Goal: Transaction & Acquisition: Book appointment/travel/reservation

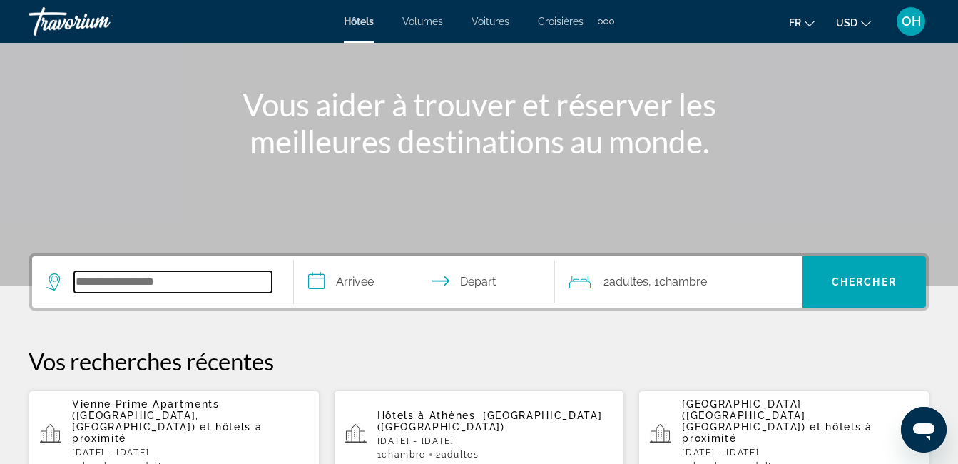
click at [183, 281] on input "Widget de recherche" at bounding box center [173, 281] width 198 height 21
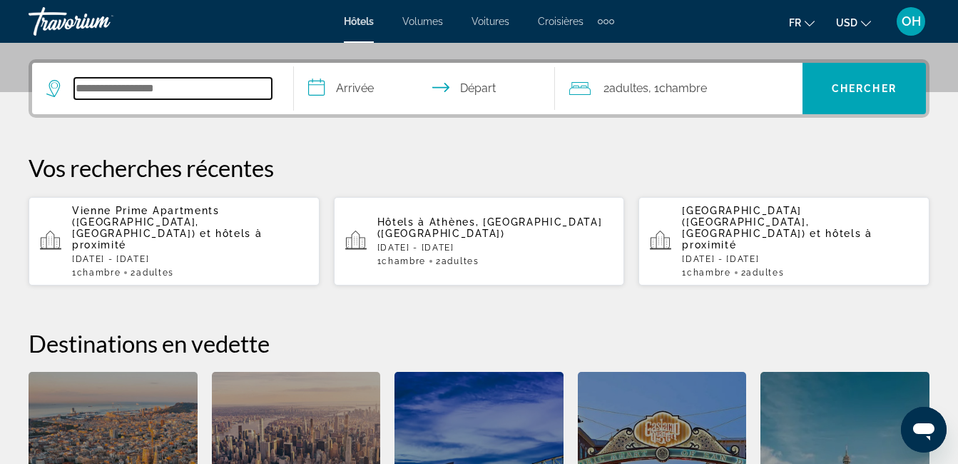
scroll to position [349, 0]
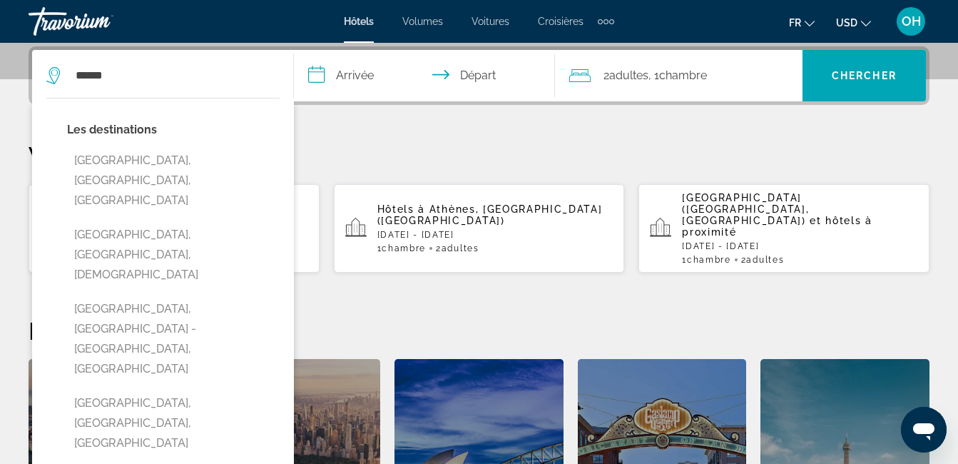
click at [181, 221] on button "[GEOGRAPHIC_DATA], [GEOGRAPHIC_DATA], [DEMOGRAPHIC_DATA]" at bounding box center [173, 254] width 213 height 67
type input "**********"
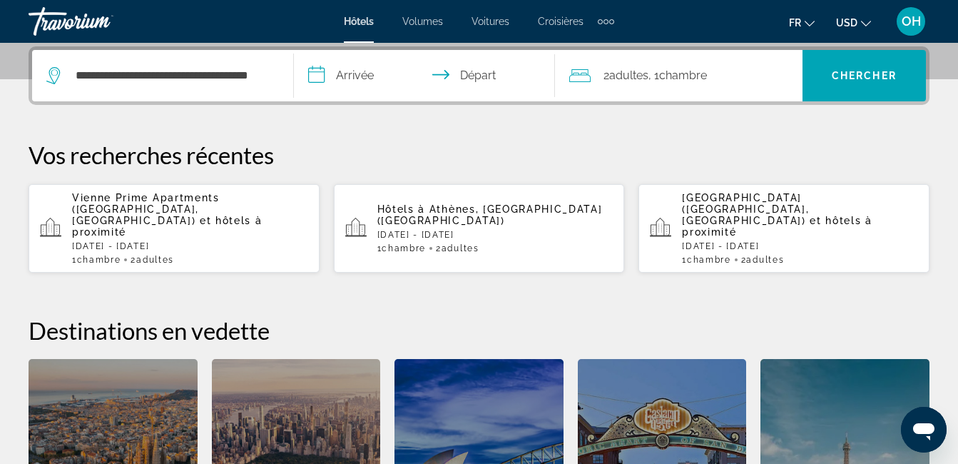
click at [354, 79] on input "**********" at bounding box center [427, 78] width 267 height 56
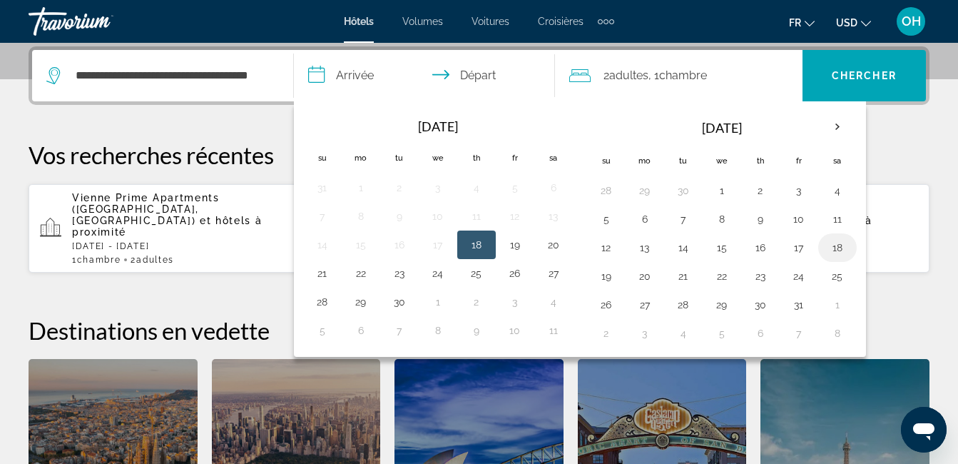
click at [834, 252] on button "18" at bounding box center [837, 247] width 23 height 20
click at [595, 275] on button "19" at bounding box center [606, 276] width 23 height 20
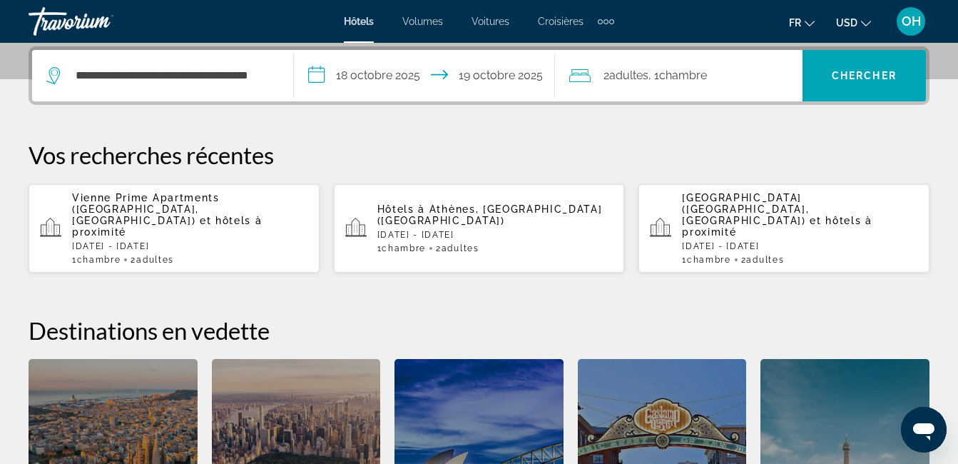
click at [392, 73] on input "**********" at bounding box center [427, 78] width 267 height 56
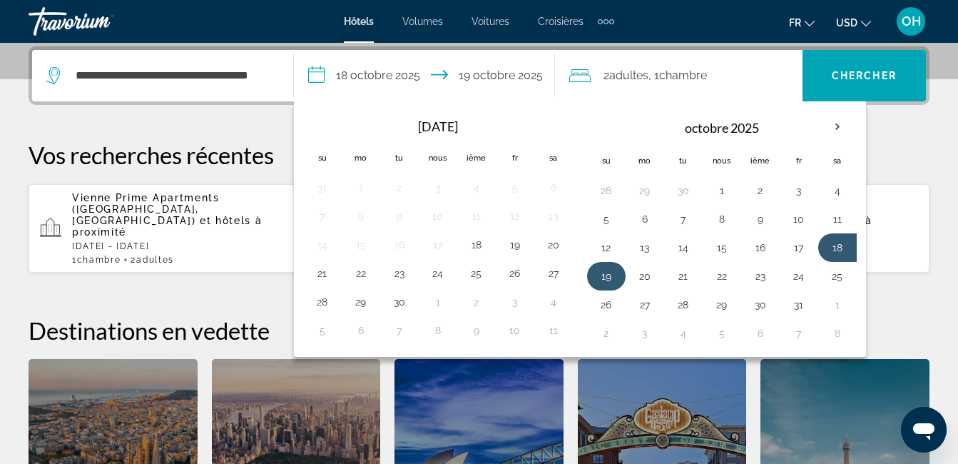
click at [609, 277] on button "19" at bounding box center [606, 276] width 23 height 20
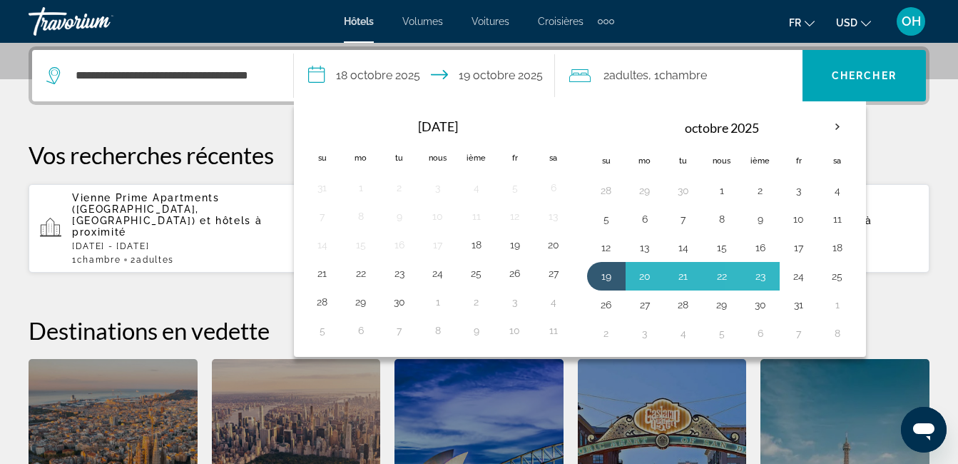
click at [799, 280] on button "24" at bounding box center [798, 276] width 23 height 20
type input "**********"
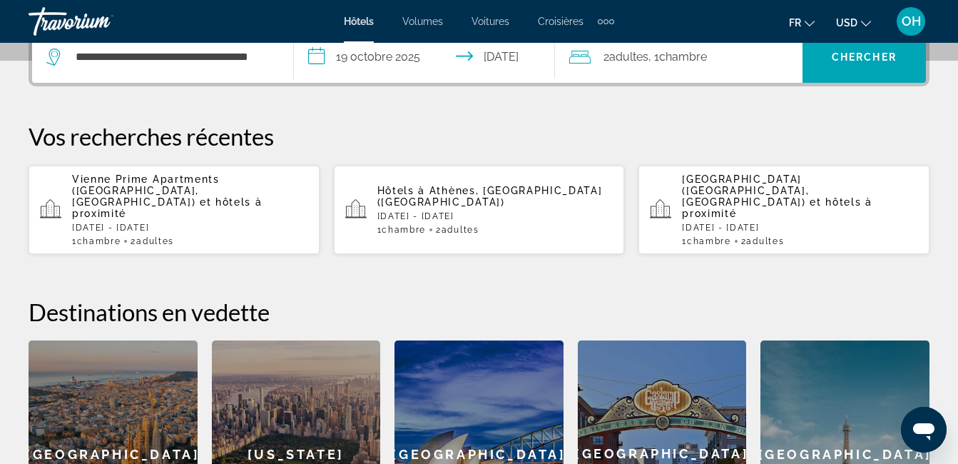
scroll to position [277, 0]
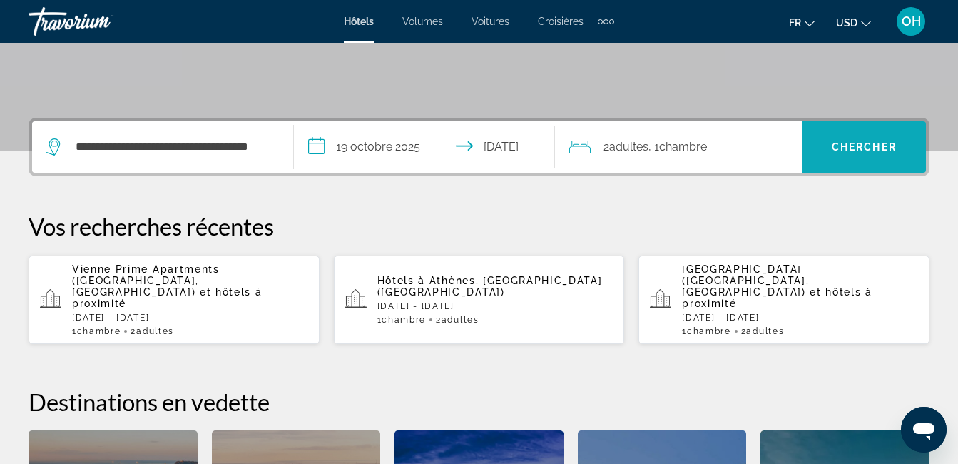
click at [838, 150] on span "Chercher" at bounding box center [863, 146] width 65 height 11
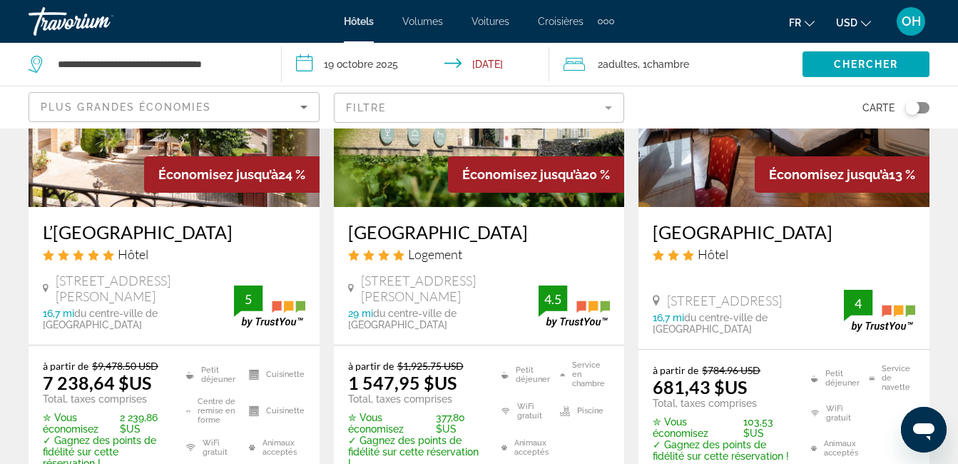
scroll to position [214, 0]
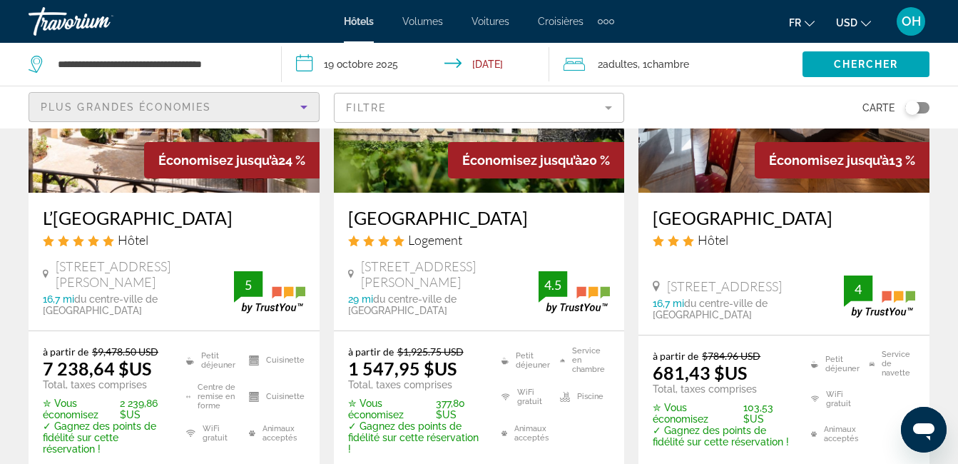
click at [309, 103] on icon "Trier par" at bounding box center [303, 106] width 17 height 17
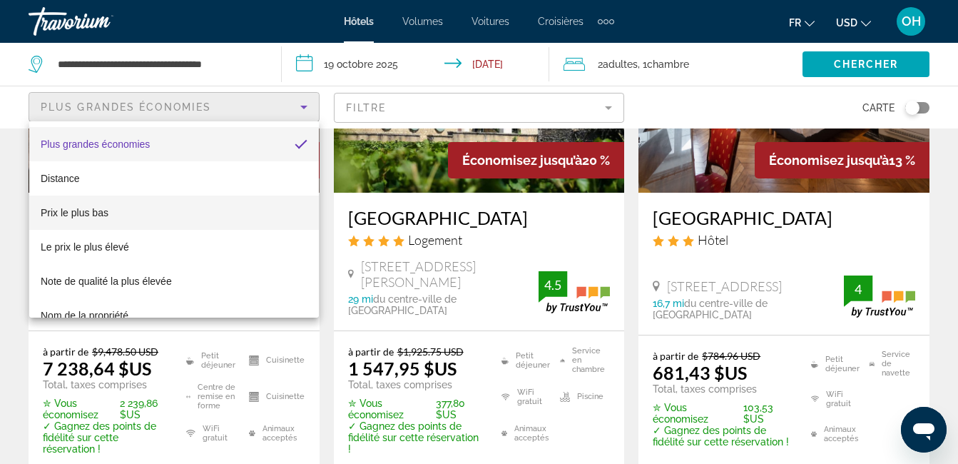
click at [83, 208] on span "Prix le plus bas" at bounding box center [75, 212] width 68 height 11
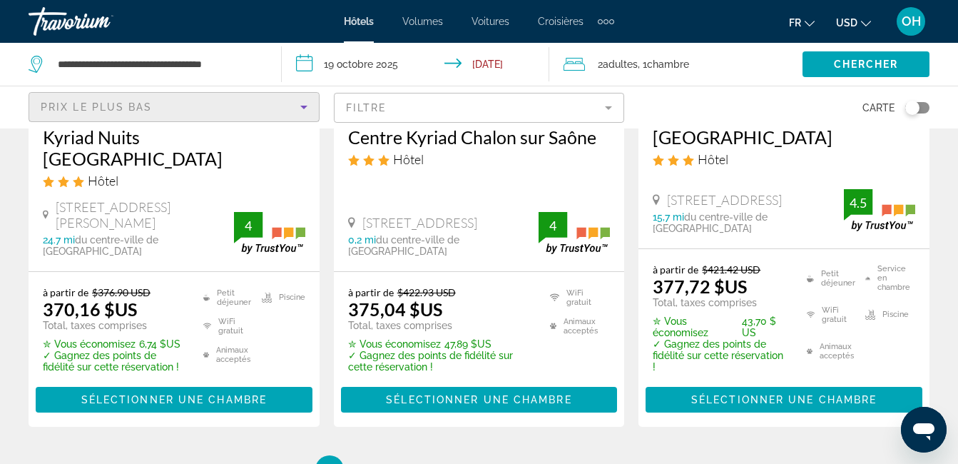
scroll to position [2139, 0]
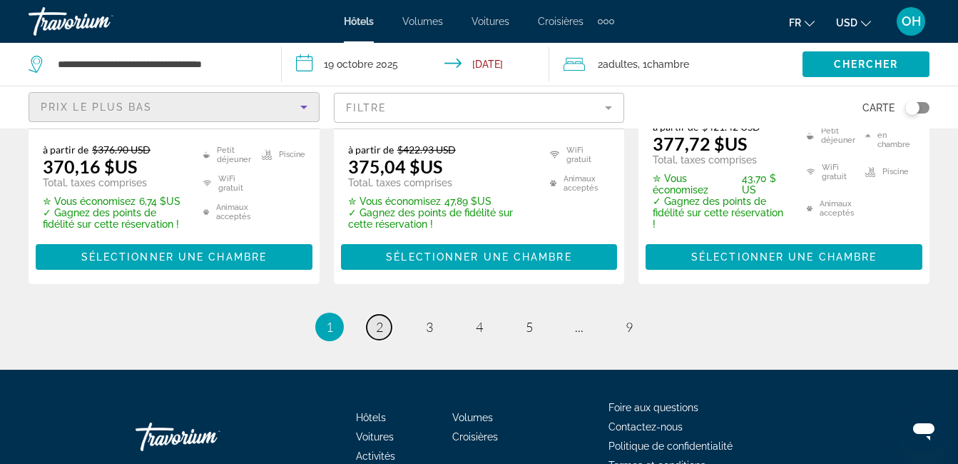
click at [376, 319] on span "2" at bounding box center [379, 327] width 7 height 16
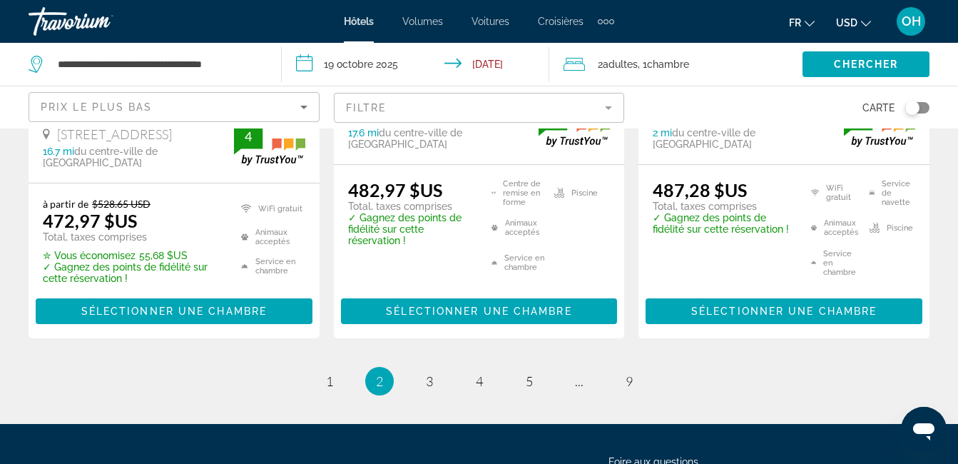
scroll to position [2141, 0]
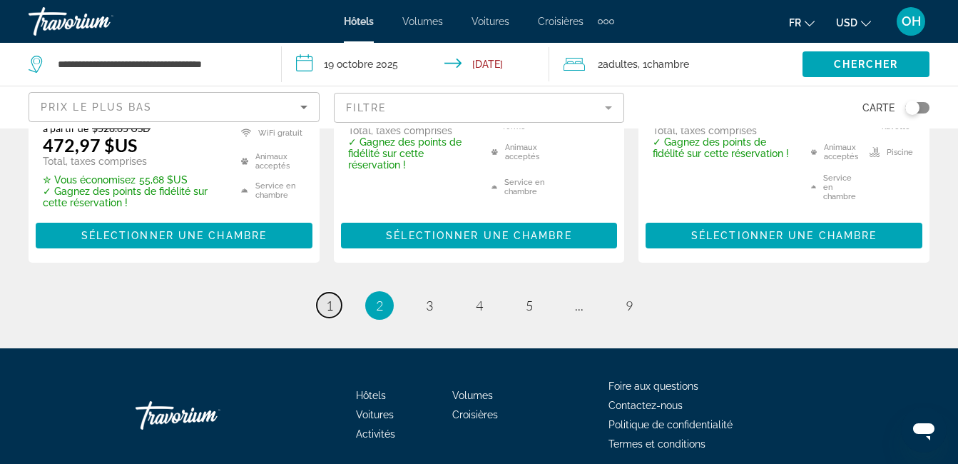
click at [329, 297] on span "1" at bounding box center [329, 305] width 7 height 16
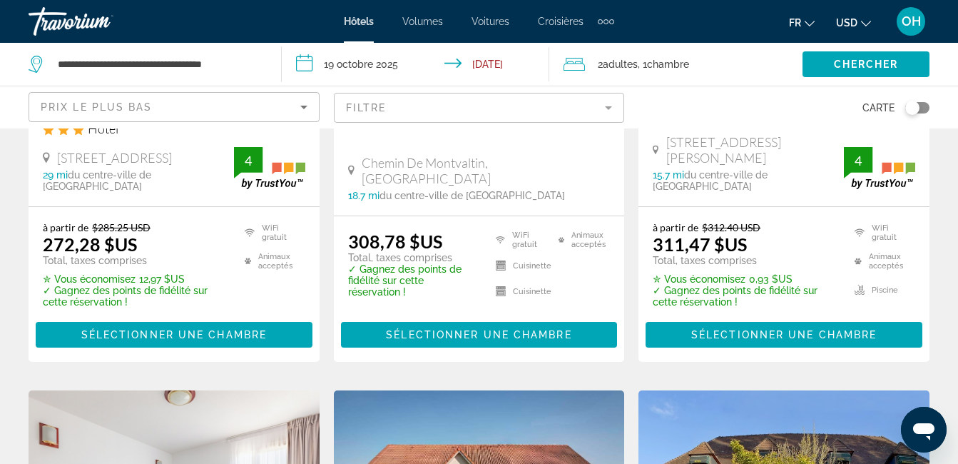
scroll to position [357, 0]
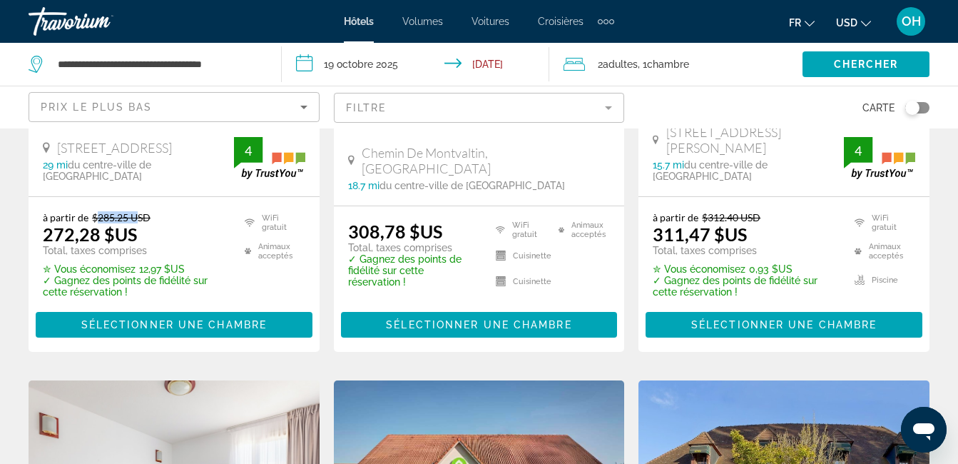
drag, startPoint x: 98, startPoint y: 216, endPoint x: 134, endPoint y: 216, distance: 36.4
click at [134, 216] on del "$285.25 USD" at bounding box center [121, 217] width 58 height 12
drag, startPoint x: 134, startPoint y: 216, endPoint x: 209, endPoint y: 219, distance: 74.9
click at [209, 219] on p "à partir de $285.25 USD" at bounding box center [135, 217] width 184 height 12
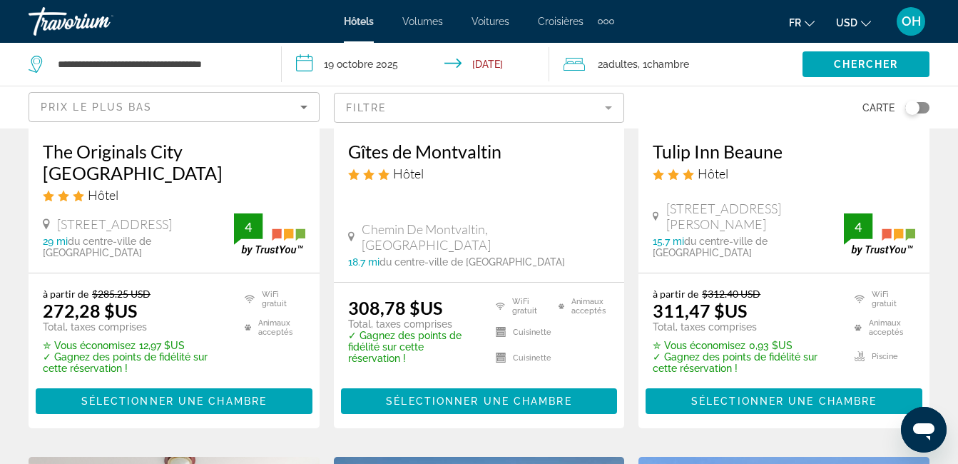
scroll to position [285, 0]
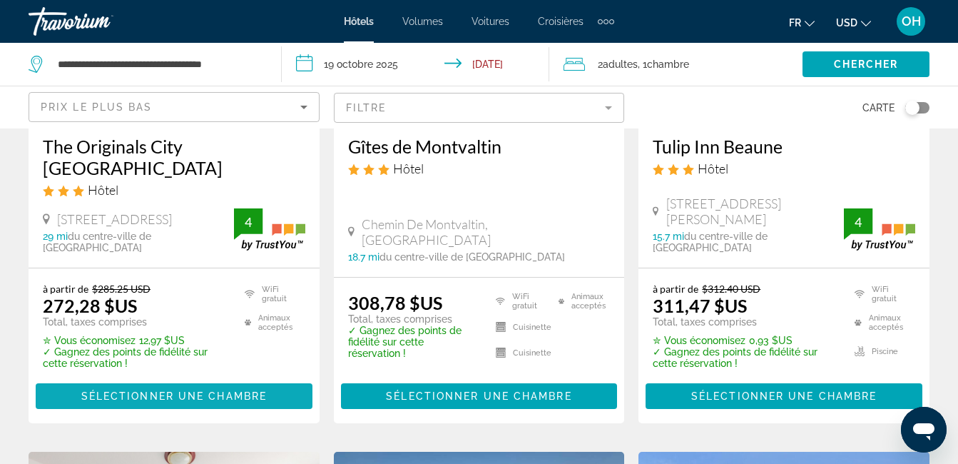
click at [254, 399] on span "Sélectionner une chambre" at bounding box center [173, 395] width 185 height 11
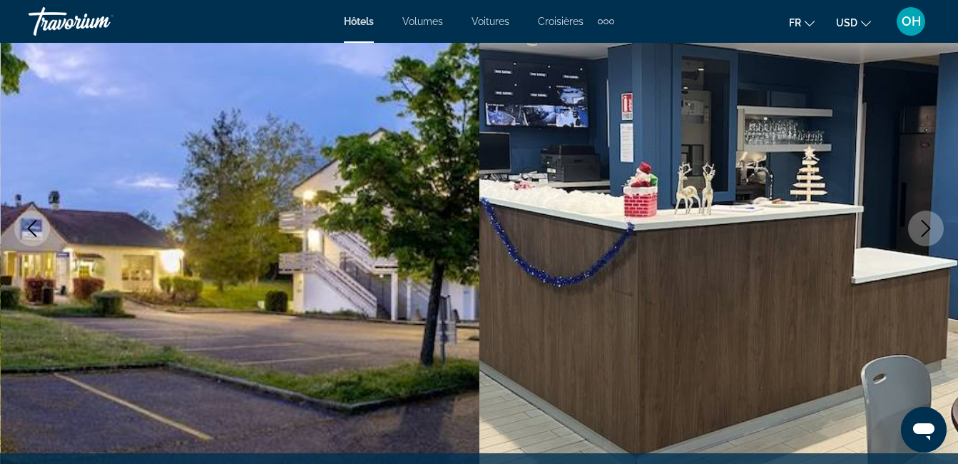
scroll to position [214, 0]
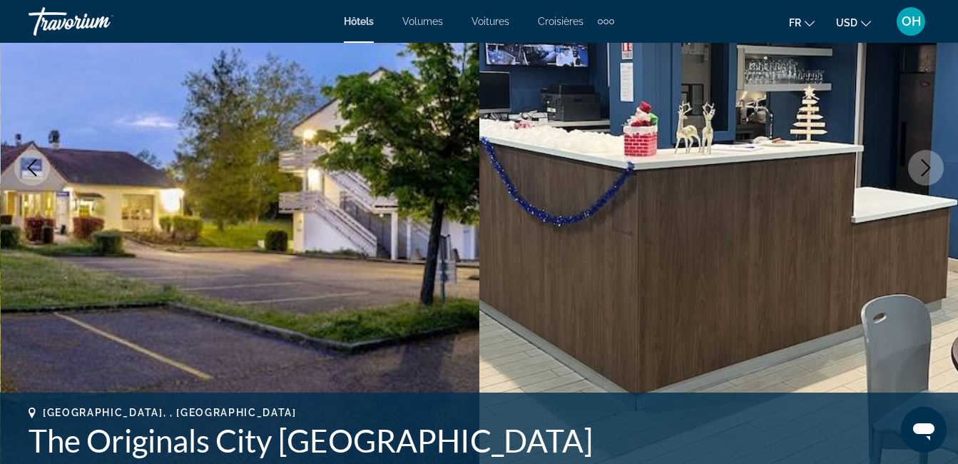
click at [933, 170] on icon "Image suivante" at bounding box center [925, 167] width 17 height 17
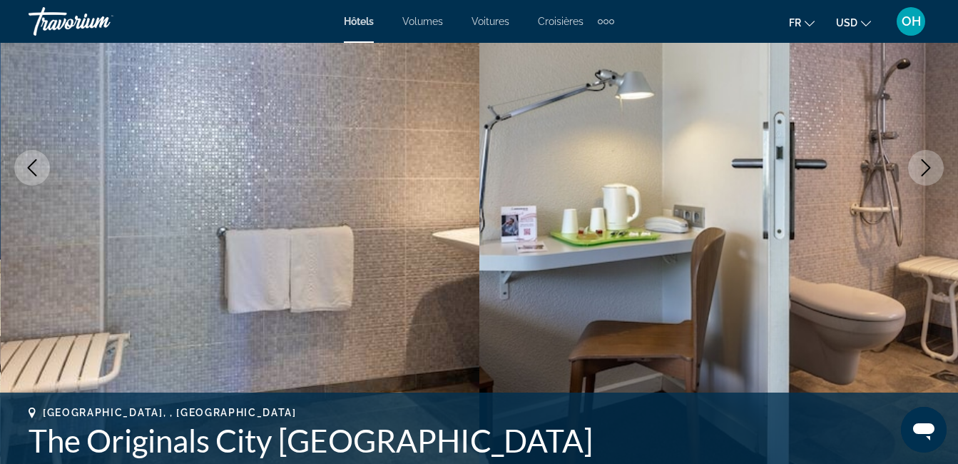
click at [933, 170] on icon "Image suivante" at bounding box center [925, 167] width 17 height 17
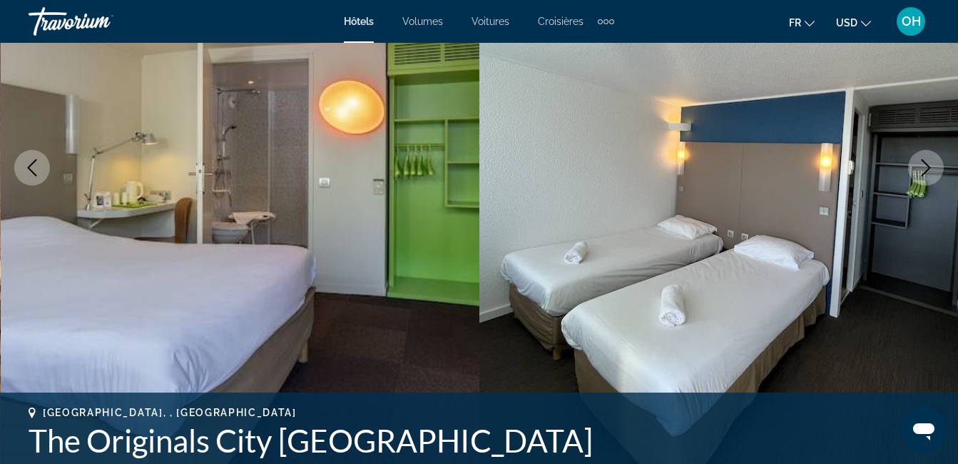
click at [933, 170] on icon "Image suivante" at bounding box center [925, 167] width 17 height 17
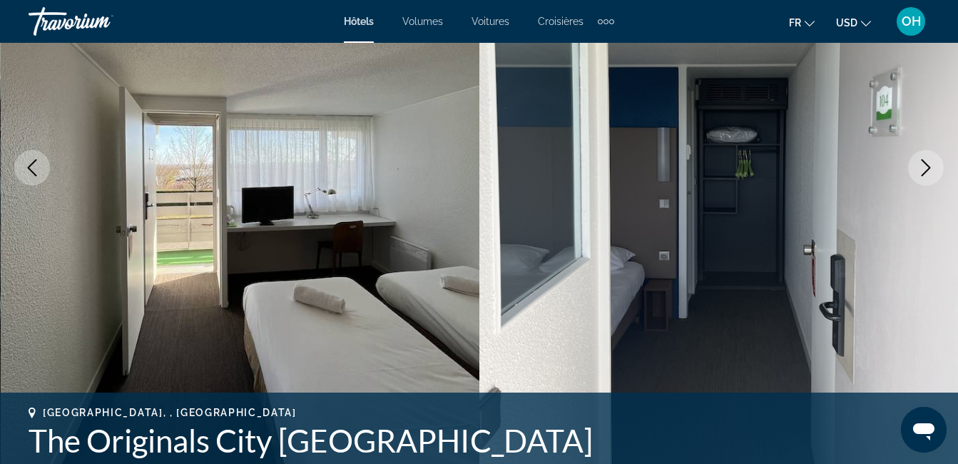
click at [933, 170] on icon "Image suivante" at bounding box center [925, 167] width 17 height 17
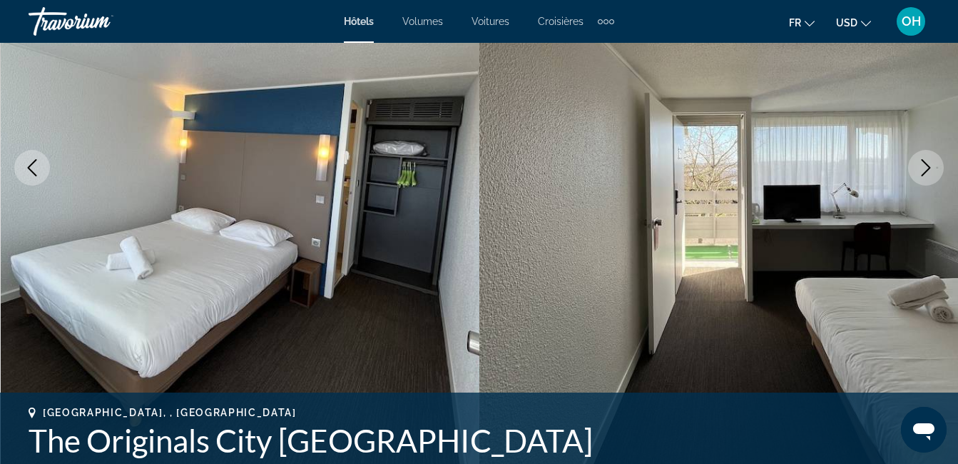
click at [933, 170] on icon "Image suivante" at bounding box center [925, 167] width 17 height 17
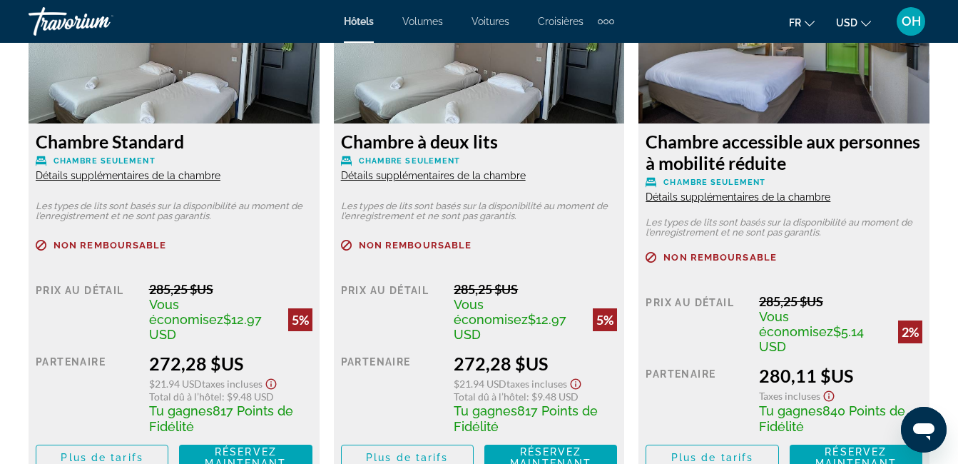
scroll to position [2353, 0]
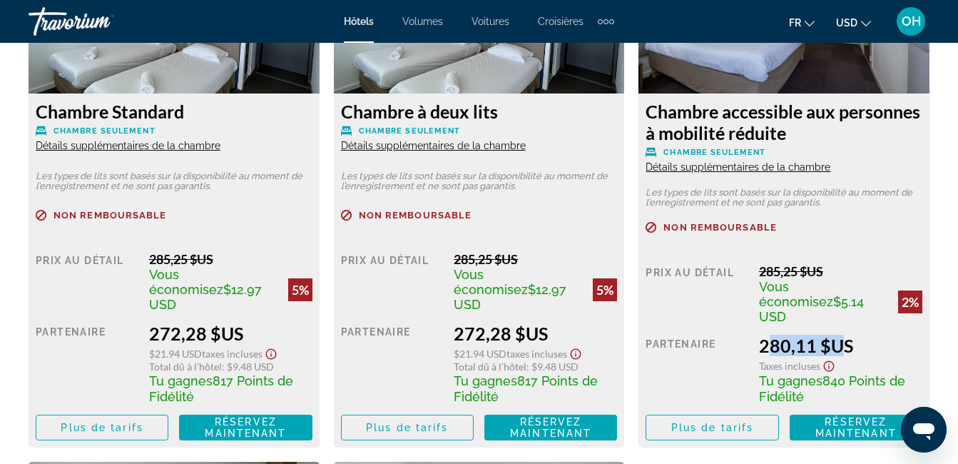
drag, startPoint x: 774, startPoint y: 324, endPoint x: 834, endPoint y: 331, distance: 59.5
click at [834, 331] on div "Prix au détail 285,25 $US Vous économisez $5.14 USD 2% quand vous échangez Part…" at bounding box center [783, 351] width 277 height 177
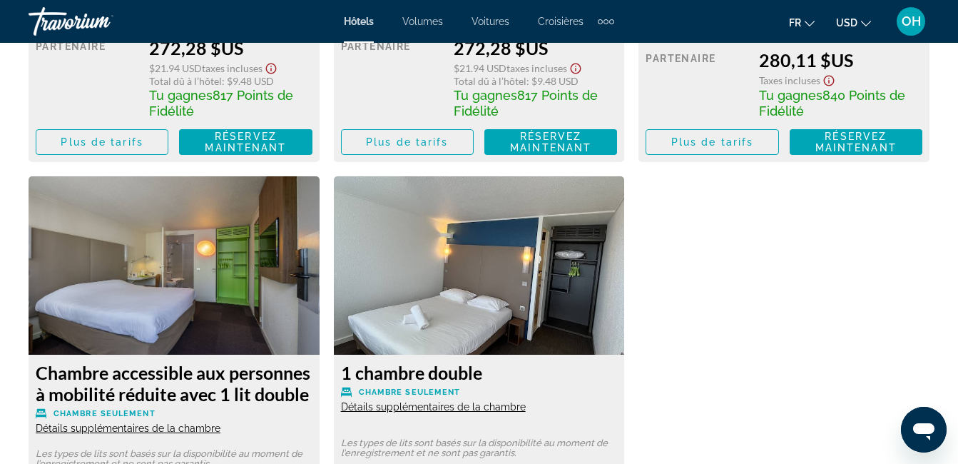
click at [807, 354] on div "Chambre Standard Chambre seulement Détails supplémentaires de la chambre Les ty…" at bounding box center [478, 160] width 915 height 1060
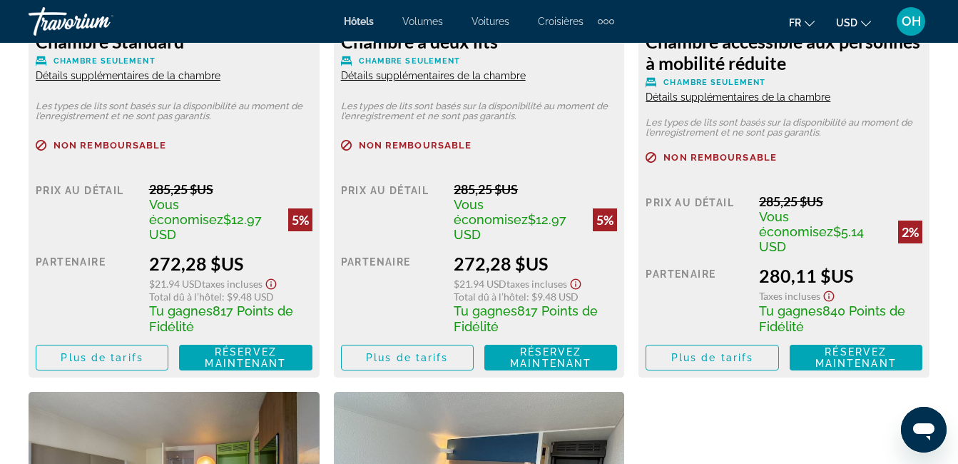
scroll to position [2425, 0]
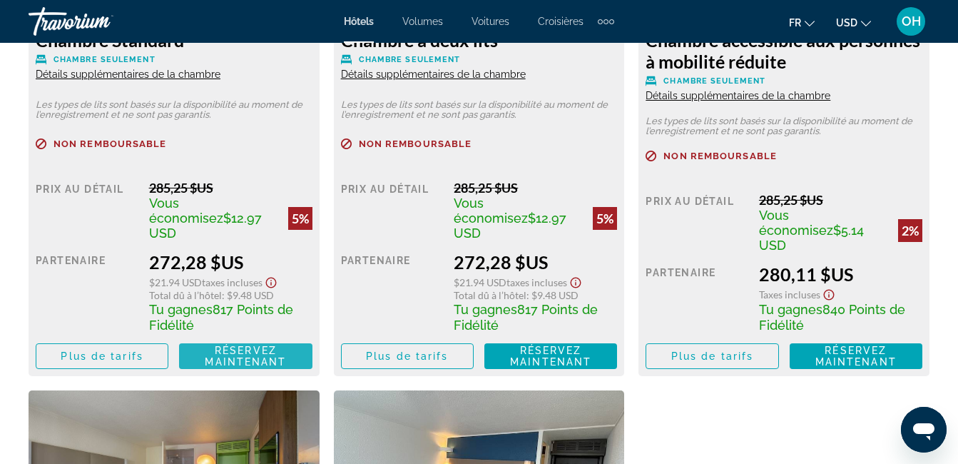
click at [229, 344] on span "Réservez maintenant" at bounding box center [245, 355] width 81 height 23
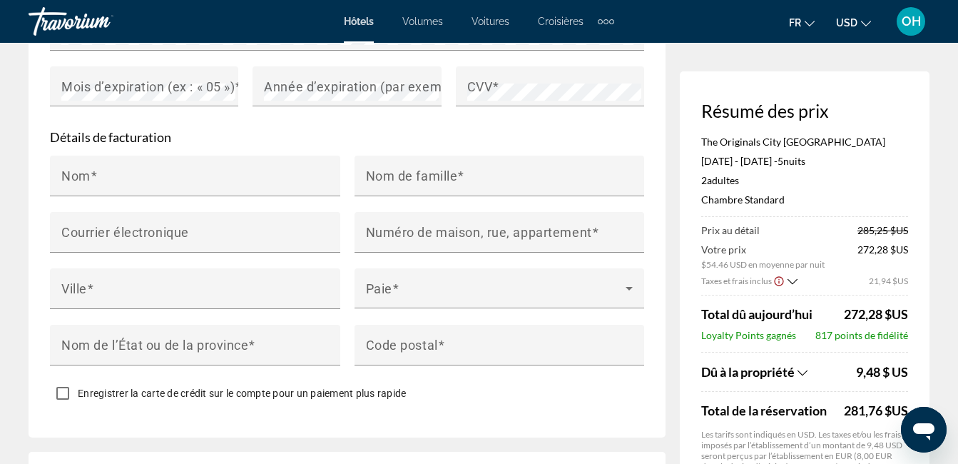
scroll to position [1355, 0]
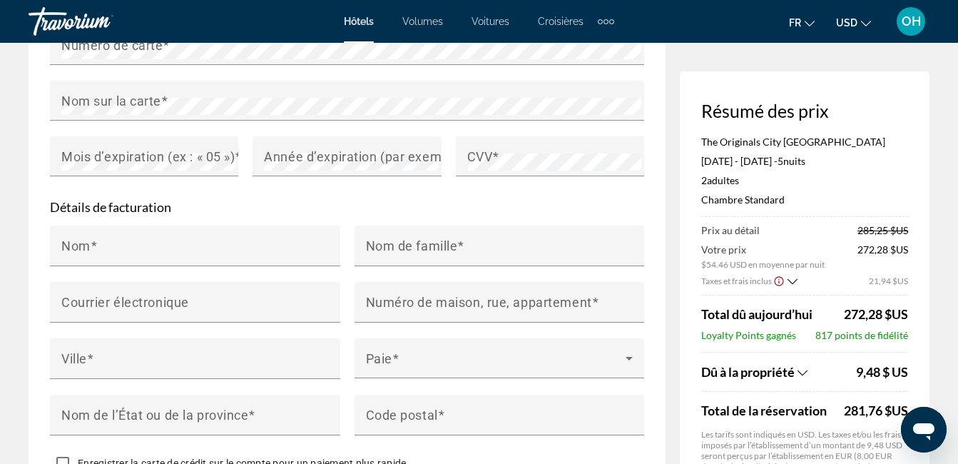
click at [789, 281] on icon "Afficher la répartition des taxes et des frais" at bounding box center [792, 281] width 10 height 12
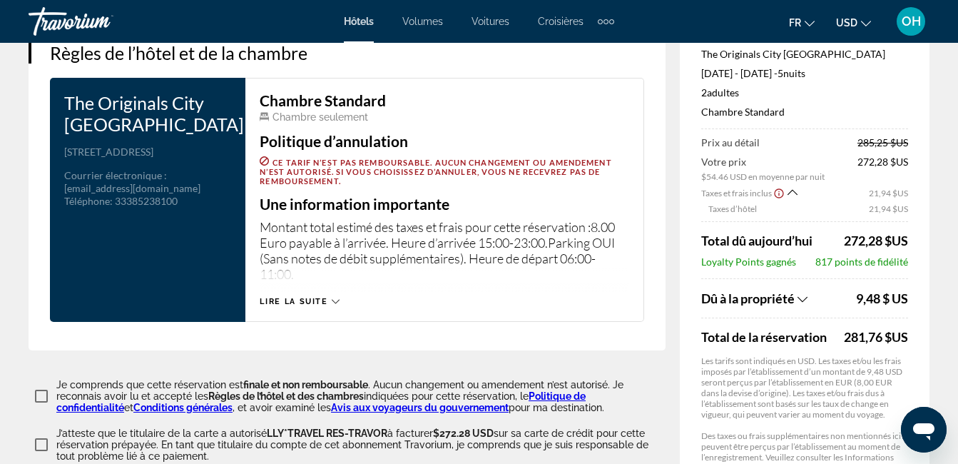
scroll to position [1854, 0]
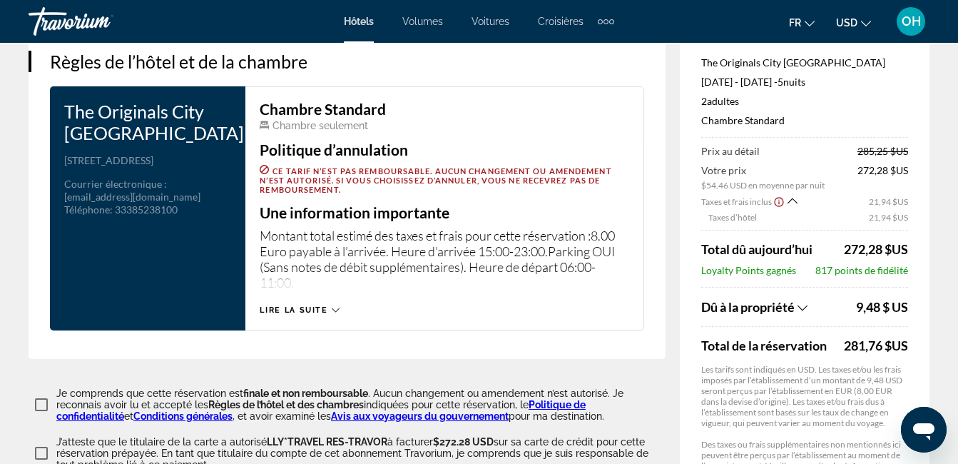
click at [319, 305] on span "Lire la suite" at bounding box center [294, 309] width 68 height 9
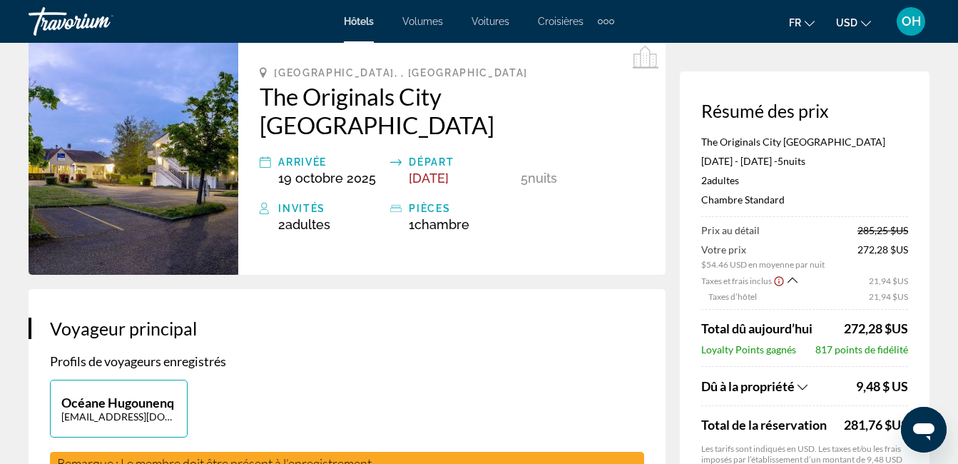
scroll to position [0, 0]
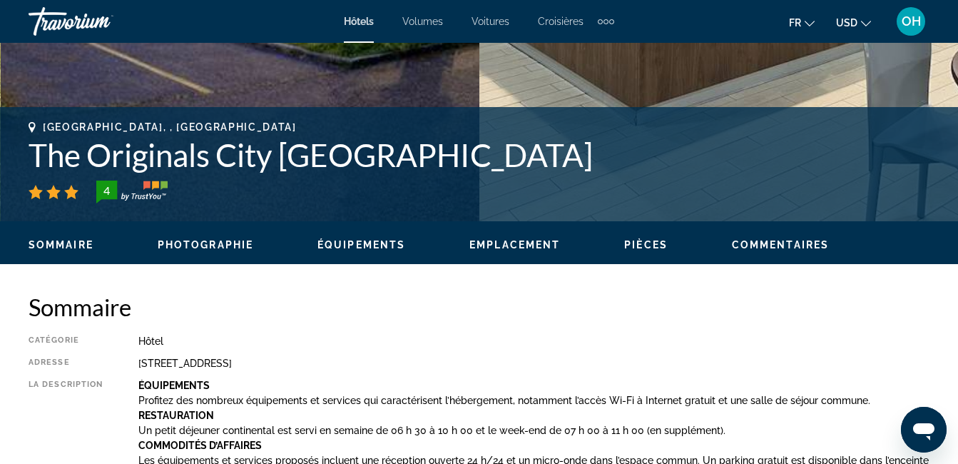
scroll to position [642, 0]
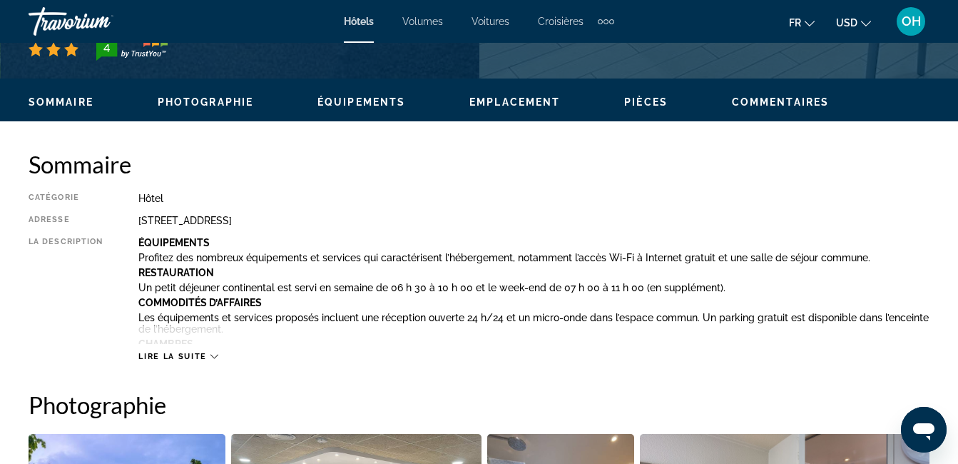
click at [193, 356] on span "Lire la suite" at bounding box center [172, 356] width 68 height 9
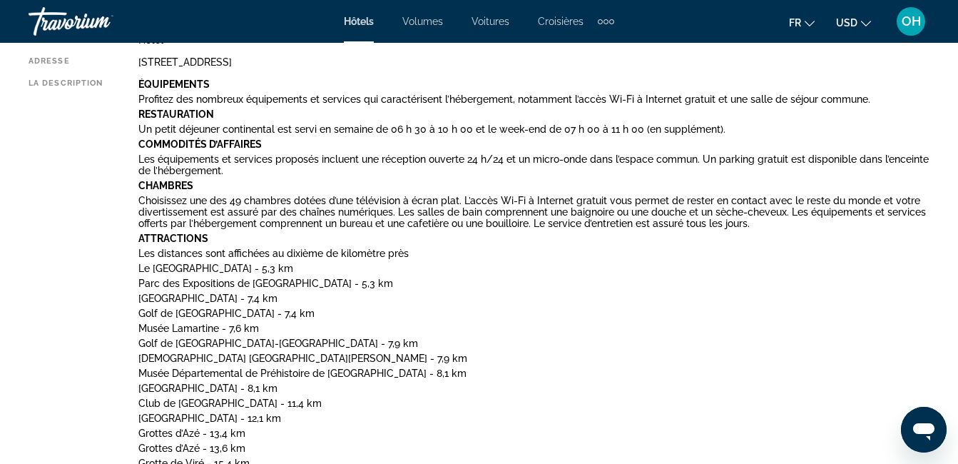
scroll to position [784, 0]
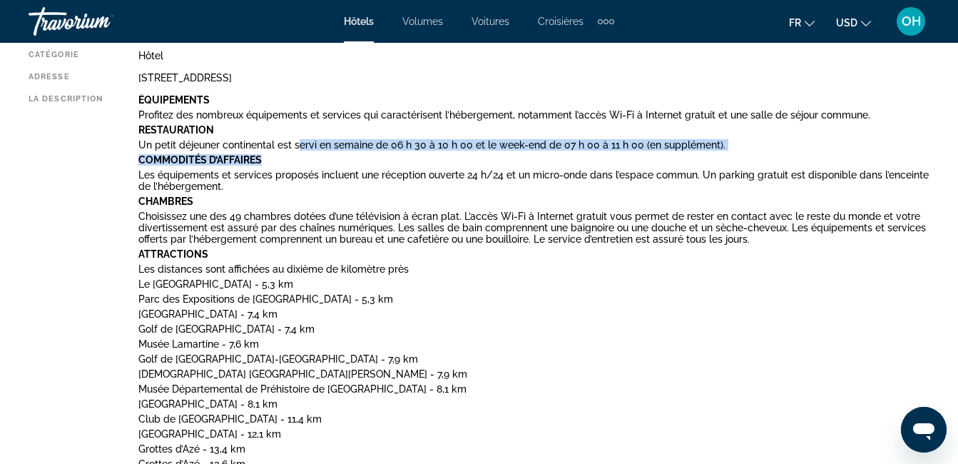
drag, startPoint x: 297, startPoint y: 145, endPoint x: 722, endPoint y: 151, distance: 425.1
click at [722, 151] on div "Équipements Profitez des nombreux équipements et services qui caractérisent l’h…" at bounding box center [533, 319] width 791 height 450
drag, startPoint x: 722, startPoint y: 151, endPoint x: 712, endPoint y: 145, distance: 11.9
click at [712, 145] on p "Un petit déjeuner continental est servi en semaine de 06 h 30 à 10 h 00 et le w…" at bounding box center [533, 144] width 791 height 11
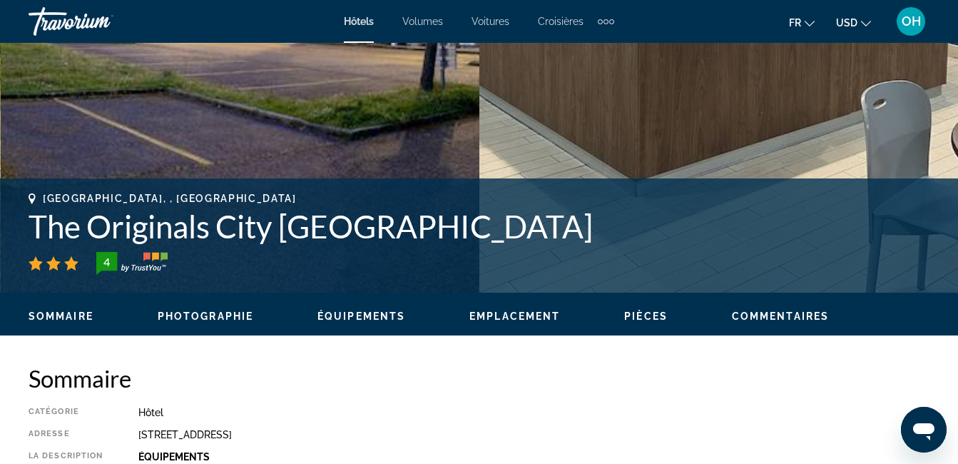
scroll to position [285, 0]
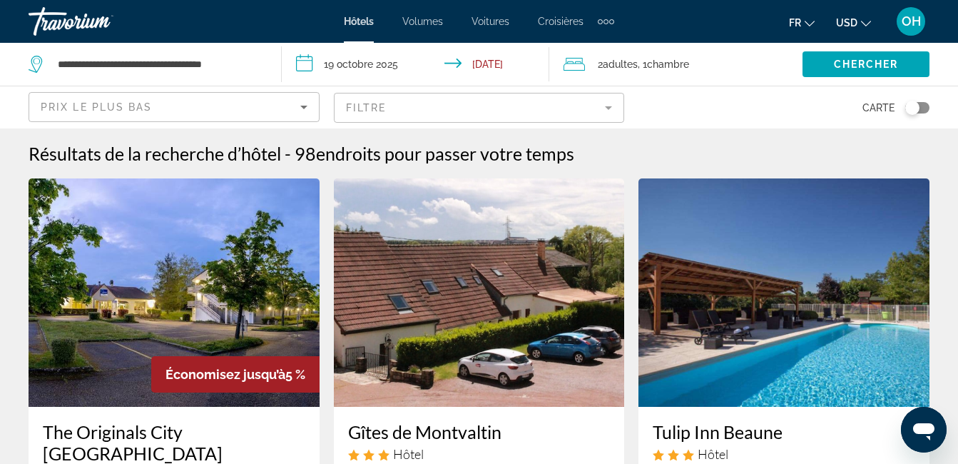
click at [466, 60] on input "**********" at bounding box center [418, 66] width 273 height 47
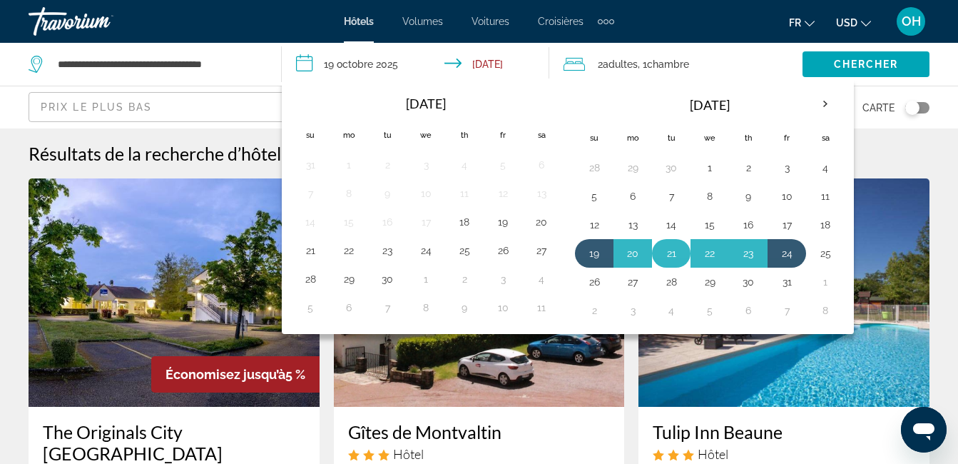
click at [686, 255] on td "21" at bounding box center [671, 253] width 39 height 29
click at [670, 249] on button "21" at bounding box center [671, 253] width 23 height 20
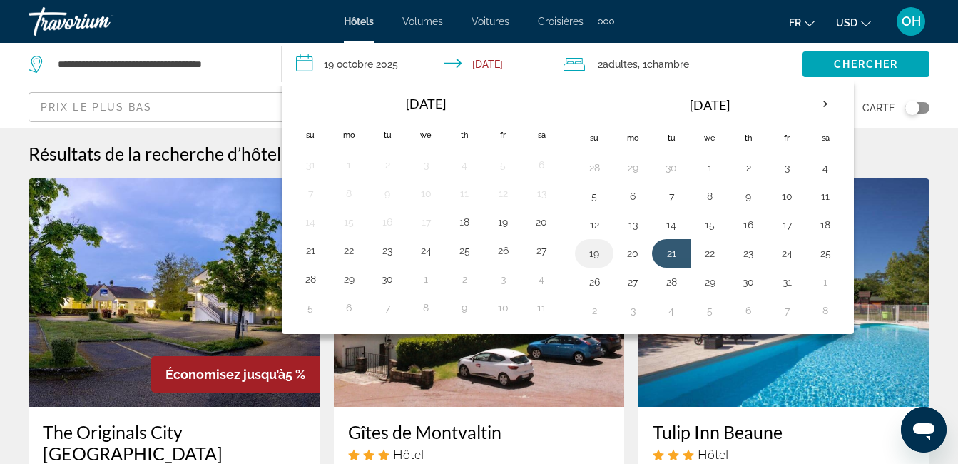
click at [601, 255] on button "19" at bounding box center [594, 253] width 23 height 20
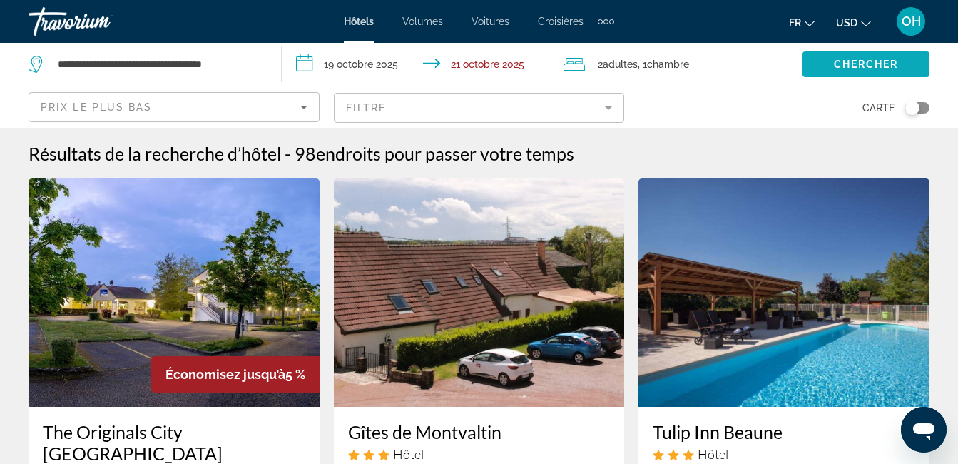
click at [900, 63] on span "Widget de recherche" at bounding box center [865, 64] width 127 height 34
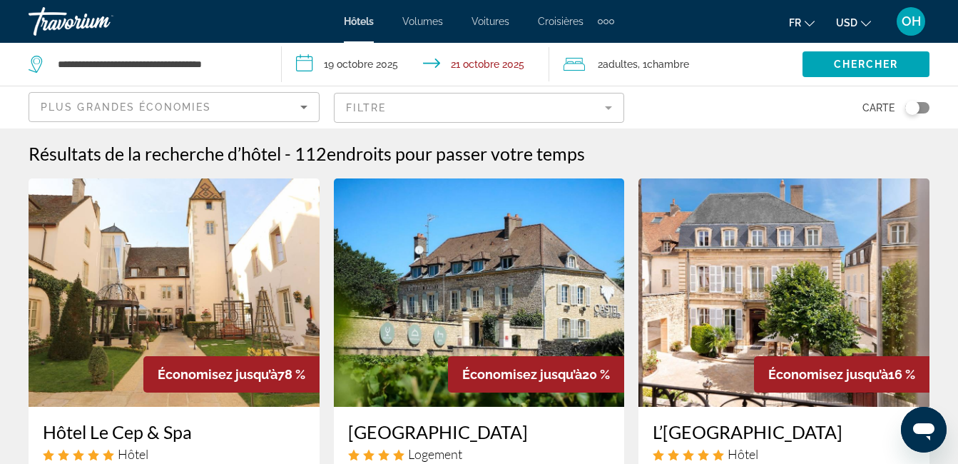
click at [172, 108] on span "Plus grandes économies" at bounding box center [126, 106] width 170 height 11
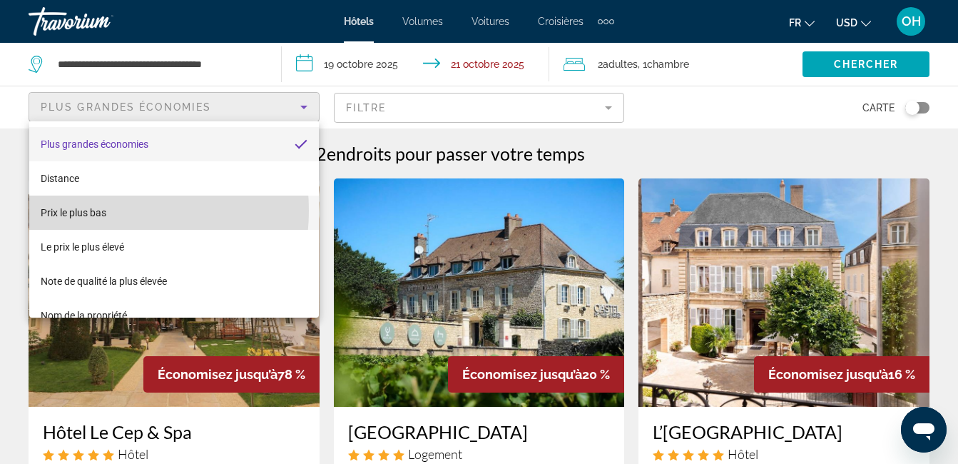
click at [89, 210] on span "Prix le plus bas" at bounding box center [74, 212] width 66 height 11
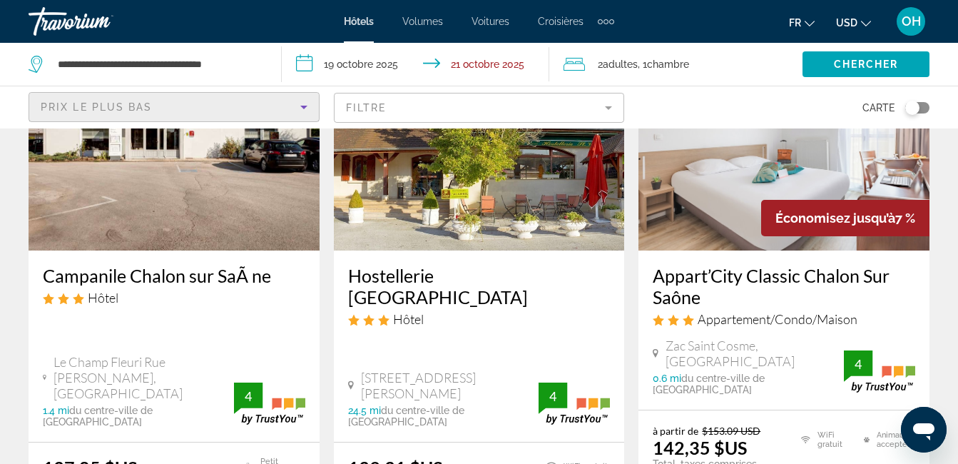
scroll to position [784, 0]
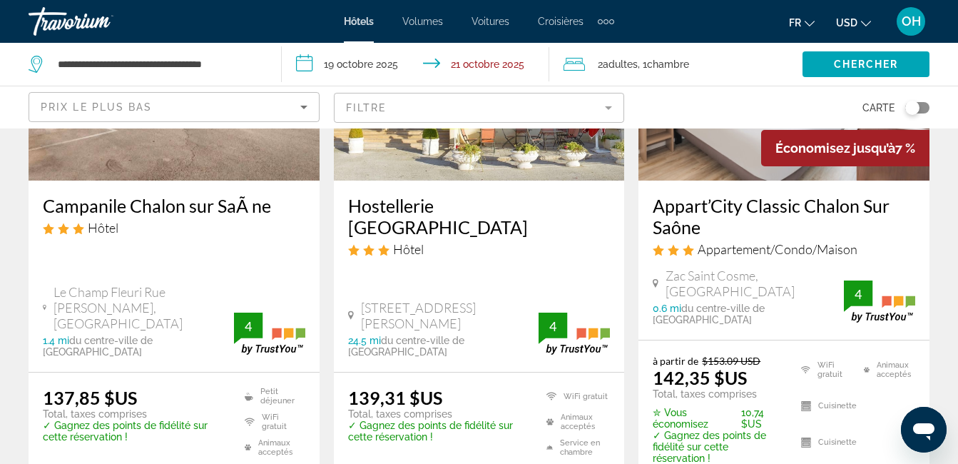
click at [470, 61] on input "**********" at bounding box center [418, 66] width 273 height 47
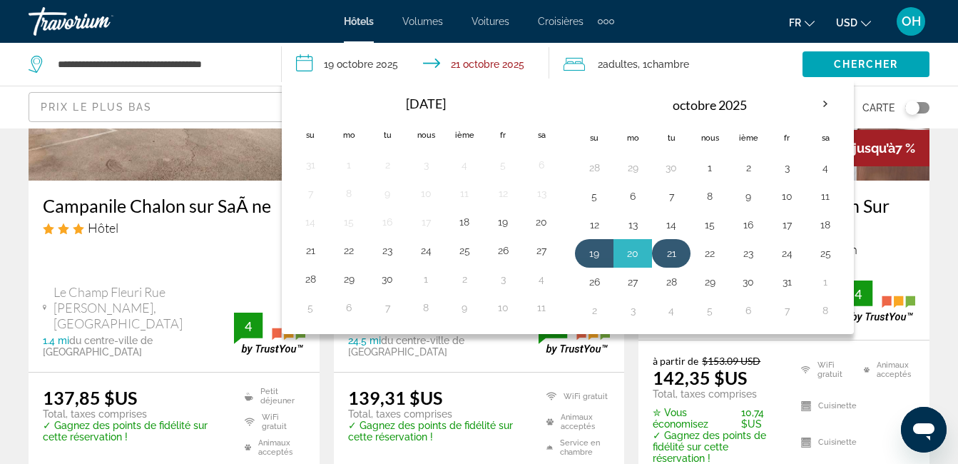
click at [659, 251] on td "21" at bounding box center [671, 253] width 39 height 29
click at [794, 254] on button "24" at bounding box center [786, 253] width 23 height 20
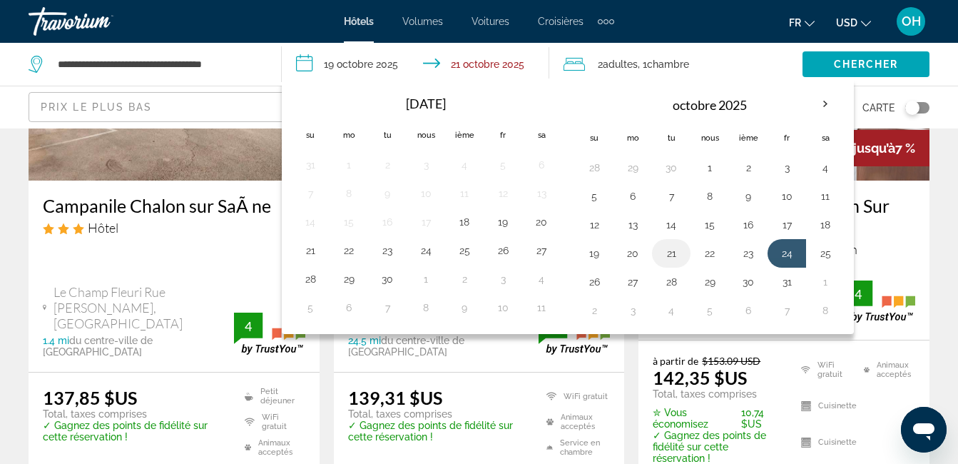
click at [674, 249] on button "21" at bounding box center [671, 253] width 23 height 20
type input "**********"
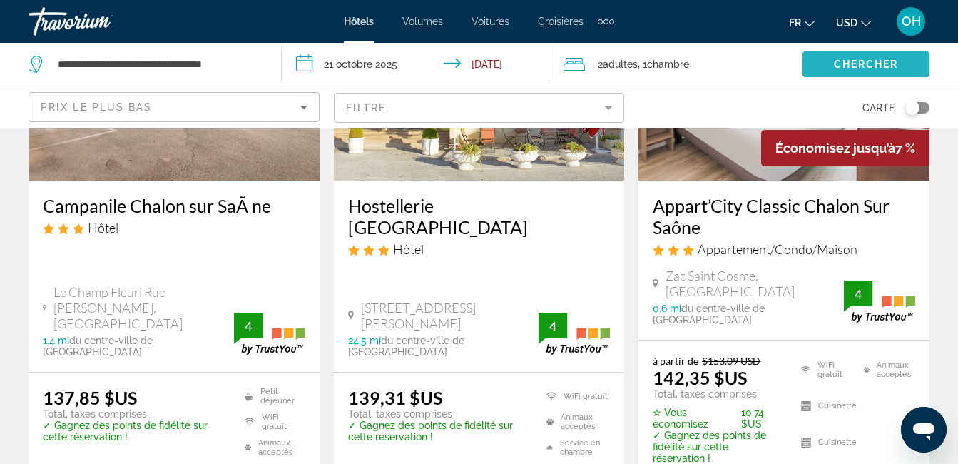
click at [828, 66] on span "Widget de recherche" at bounding box center [865, 64] width 127 height 34
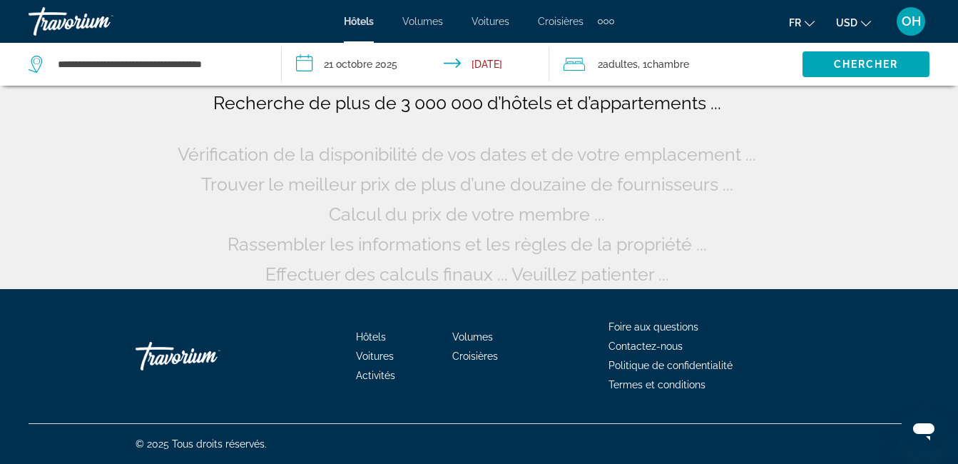
scroll to position [112, 0]
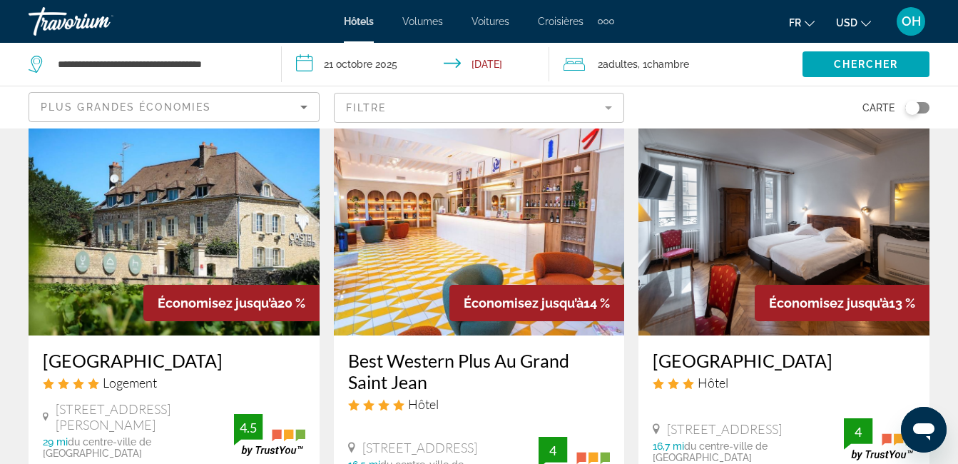
scroll to position [214, 0]
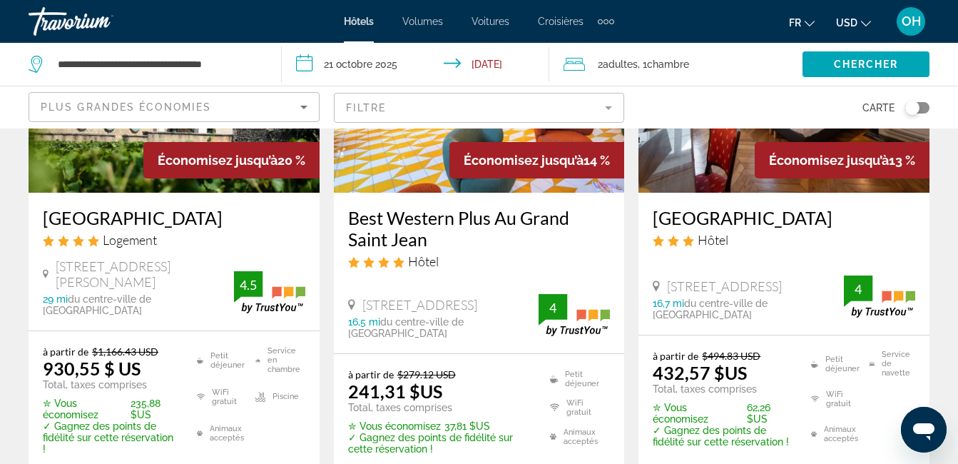
click at [147, 90] on div "Plus grandes économies" at bounding box center [174, 107] width 291 height 42
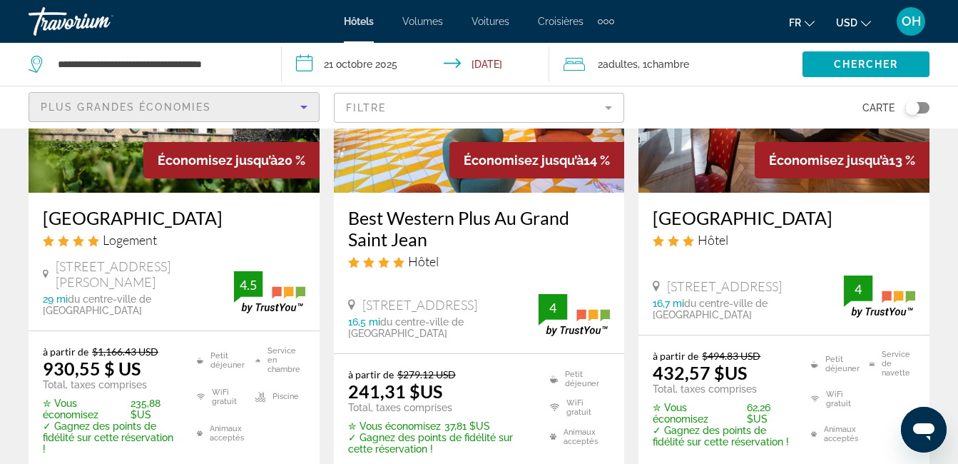
click at [153, 114] on div "Plus grandes économies" at bounding box center [171, 106] width 260 height 17
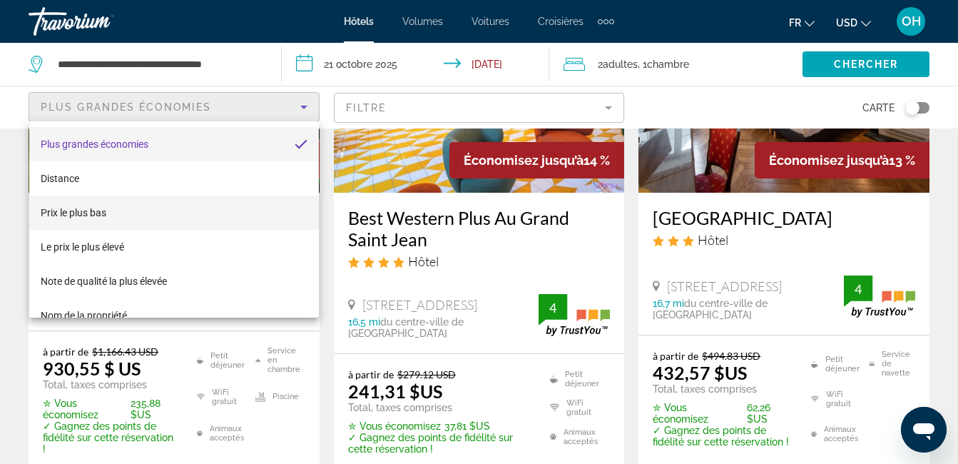
click at [77, 205] on span "Prix le plus bas" at bounding box center [74, 212] width 66 height 17
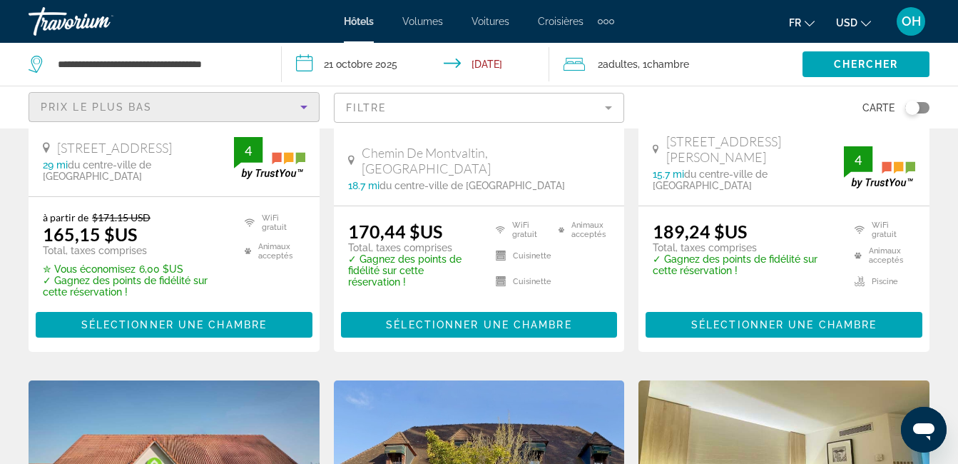
scroll to position [285, 0]
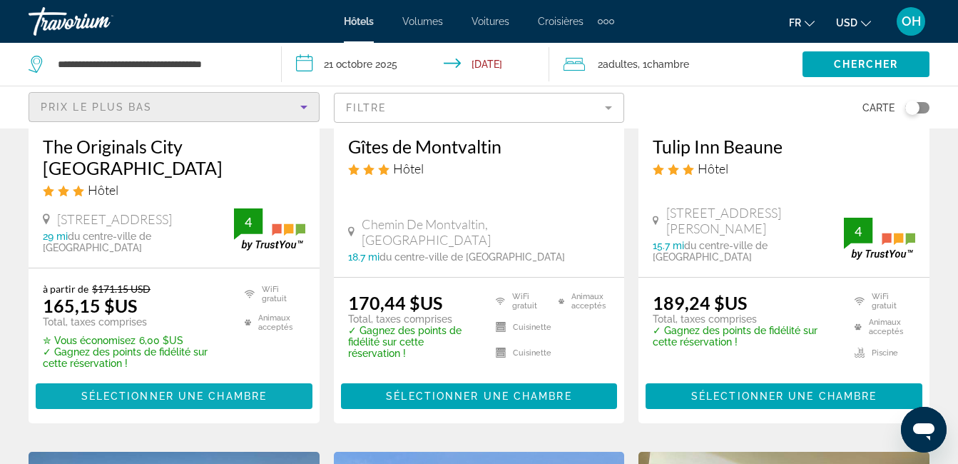
click at [195, 404] on span "Contenu principal" at bounding box center [174, 396] width 277 height 34
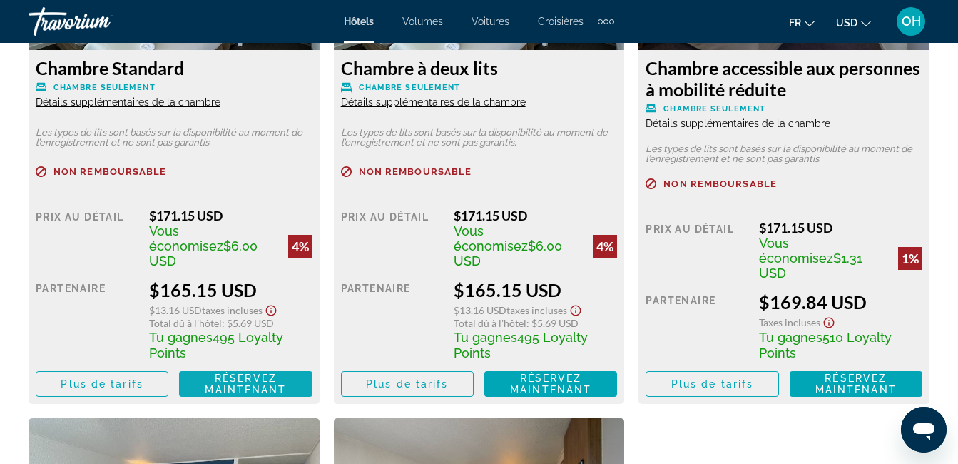
scroll to position [2425, 0]
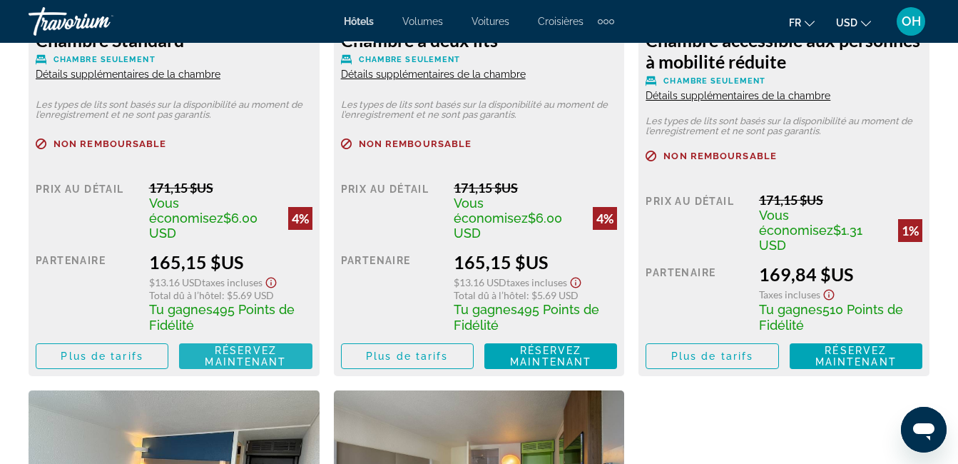
click at [270, 344] on span "Réservez maintenant" at bounding box center [245, 355] width 81 height 23
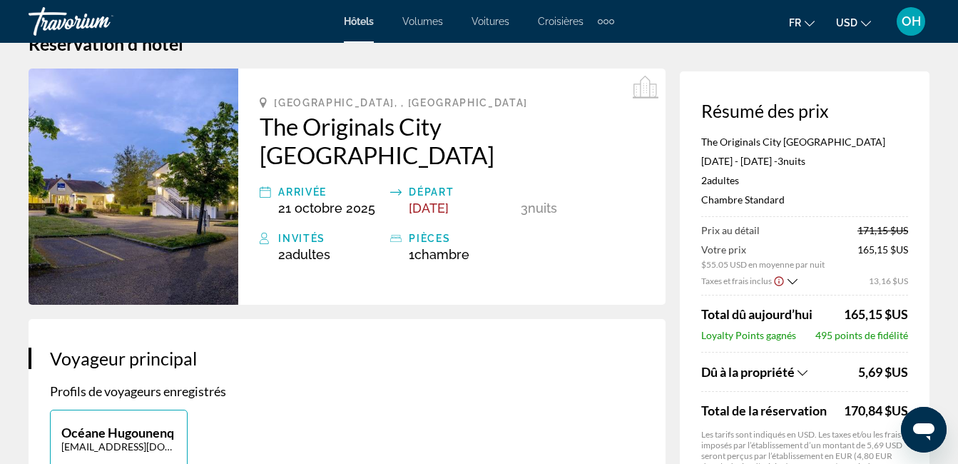
scroll to position [71, 0]
